Goal: Task Accomplishment & Management: Complete application form

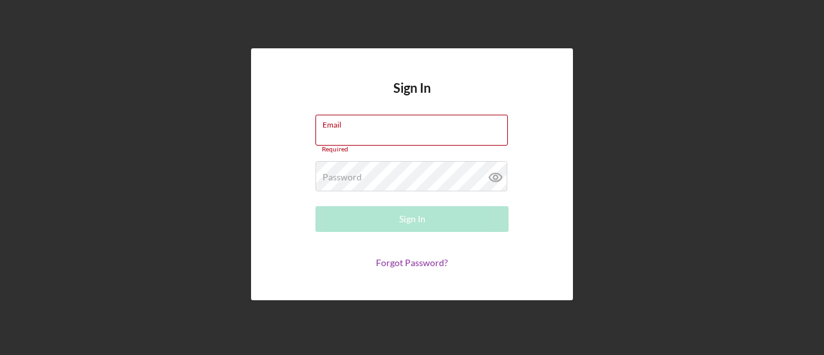
type input "[EMAIL_ADDRESS][DOMAIN_NAME]"
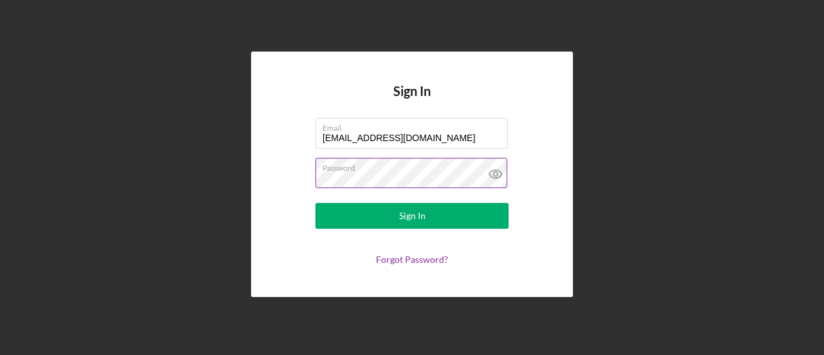
click at [502, 179] on icon at bounding box center [495, 174] width 32 height 32
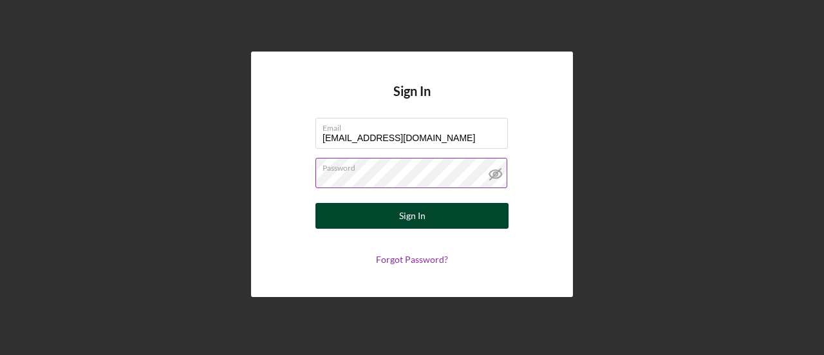
click at [487, 217] on button "Sign In" at bounding box center [411, 216] width 193 height 26
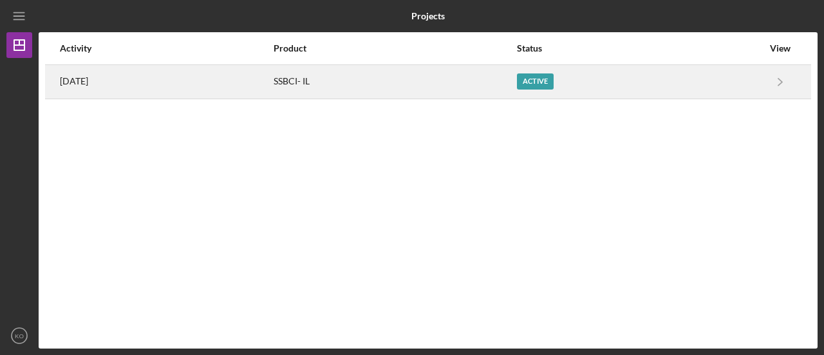
click at [553, 82] on div "Active" at bounding box center [535, 81] width 37 height 16
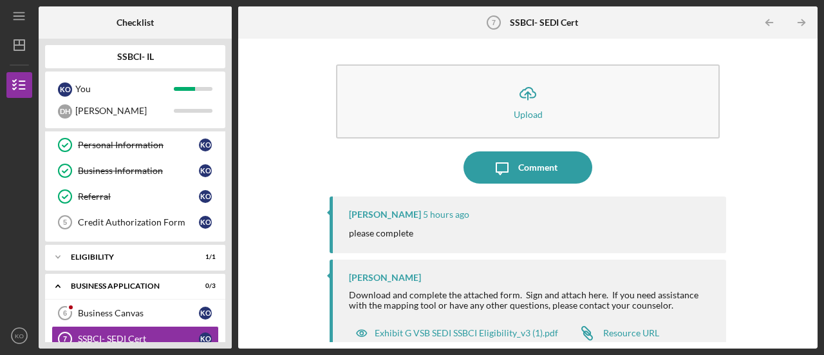
scroll to position [16, 0]
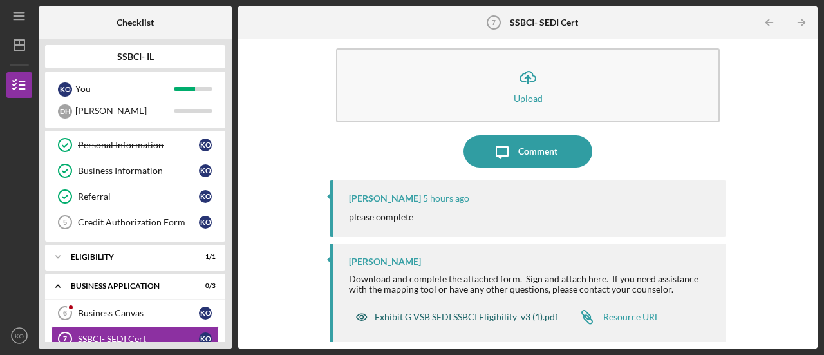
click at [477, 315] on div "Exhibit G VSB SEDI SSBCI Eligibility_v3 (1).pdf" at bounding box center [465, 316] width 183 height 10
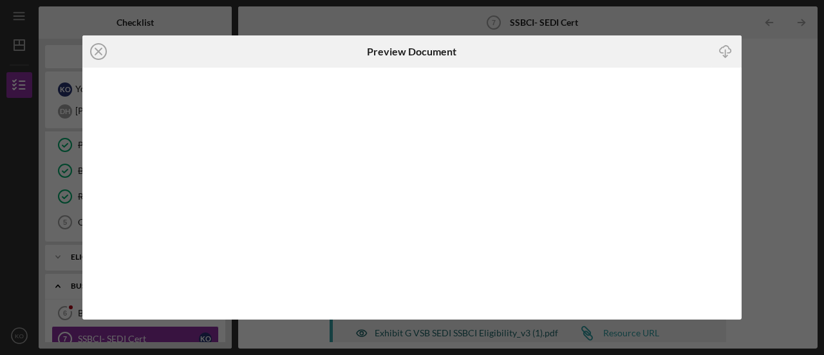
scroll to position [3, 0]
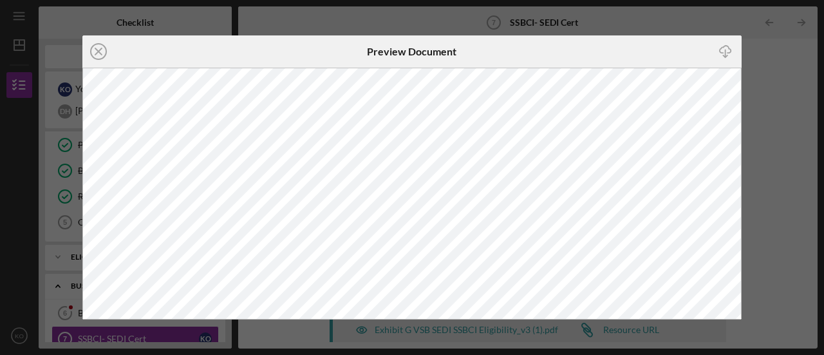
click at [723, 52] on icon "Icon/Download" at bounding box center [724, 51] width 29 height 29
click at [102, 59] on circle at bounding box center [98, 51] width 15 height 15
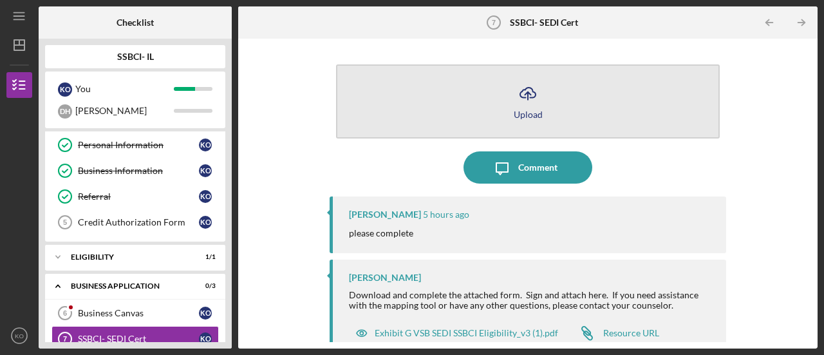
click at [538, 104] on icon "Icon/Upload" at bounding box center [527, 93] width 32 height 32
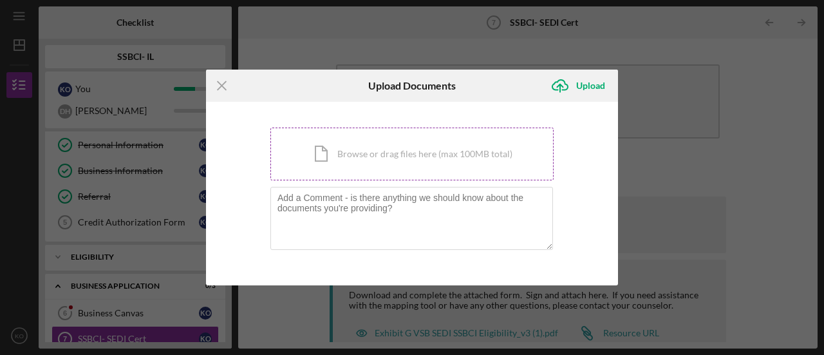
click at [403, 150] on div "Icon/Document Browse or drag files here (max 100MB total) Tap to choose files o…" at bounding box center [411, 153] width 283 height 53
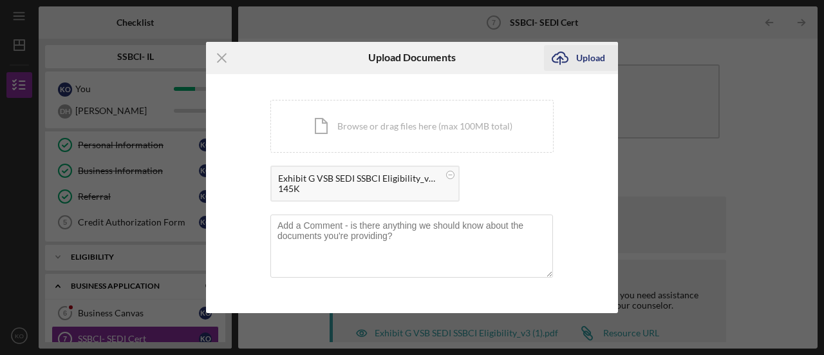
click at [591, 60] on div "Upload" at bounding box center [590, 58] width 29 height 26
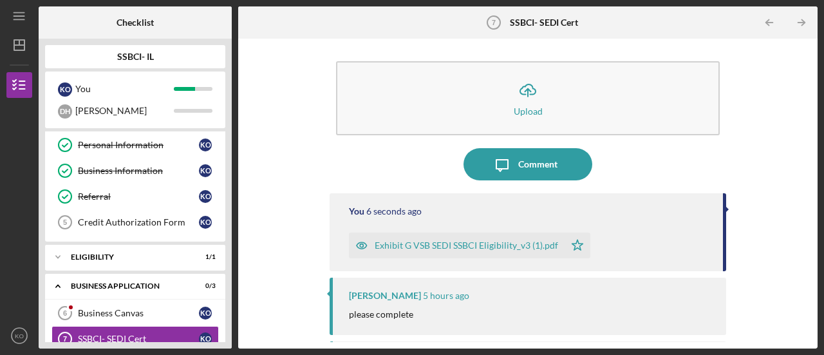
scroll to position [100, 0]
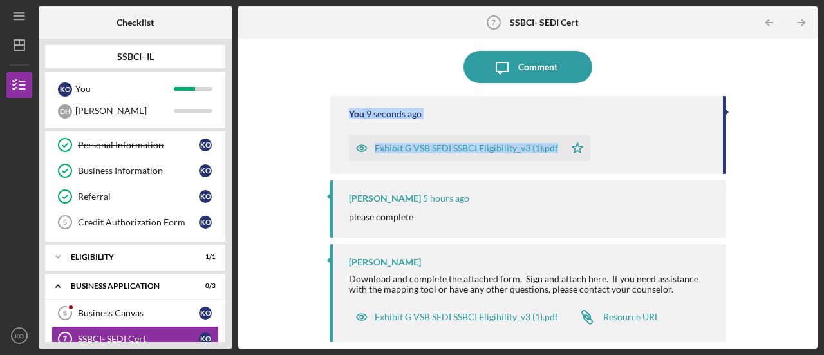
drag, startPoint x: 806, startPoint y: 135, endPoint x: 821, endPoint y: 68, distance: 69.2
click at [821, 68] on div "Icon/Menu SSBCI- SEDI Cert 7 SSBCI- SEDI Cert Checklist SSBCI- IL K O You d h d…" at bounding box center [412, 177] width 824 height 355
click at [781, 109] on div "Icon/Upload Upload Icon/Message Comment You 10 seconds ago Exhibit G VSB SEDI S…" at bounding box center [527, 193] width 566 height 297
drag, startPoint x: 811, startPoint y: 154, endPoint x: 815, endPoint y: 80, distance: 73.4
click at [815, 80] on div "Icon/Upload Upload Icon/Message Comment You 11 seconds ago Exhibit G VSB SEDI S…" at bounding box center [527, 193] width 579 height 309
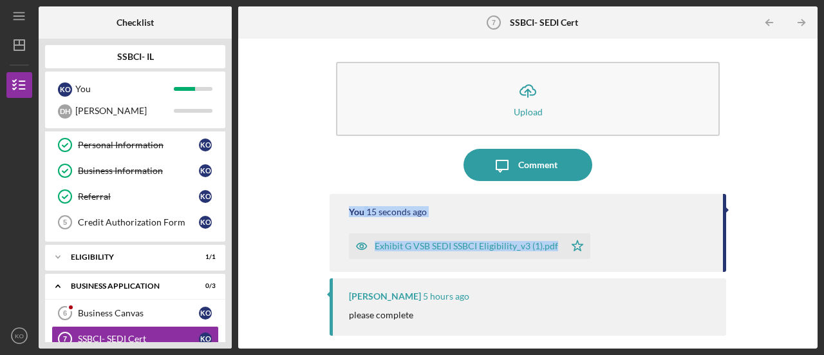
scroll to position [0, 0]
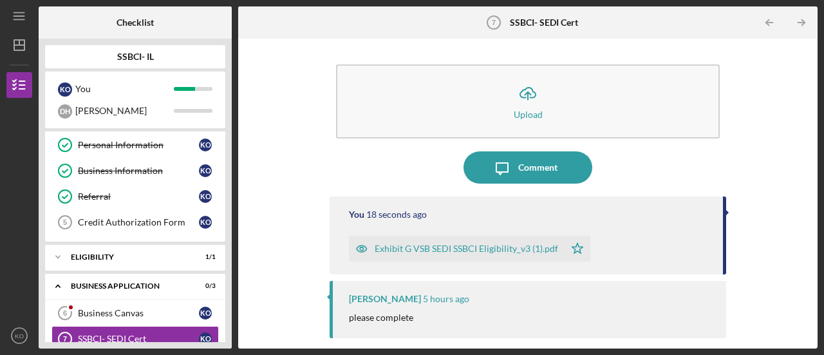
click at [229, 155] on div "SSBCI- IL K O You d h doug Icon/Expander Inquiry Information 4 / 5 SSBCI IL Pro…" at bounding box center [135, 193] width 193 height 309
